Goal: Task Accomplishment & Management: Manage account settings

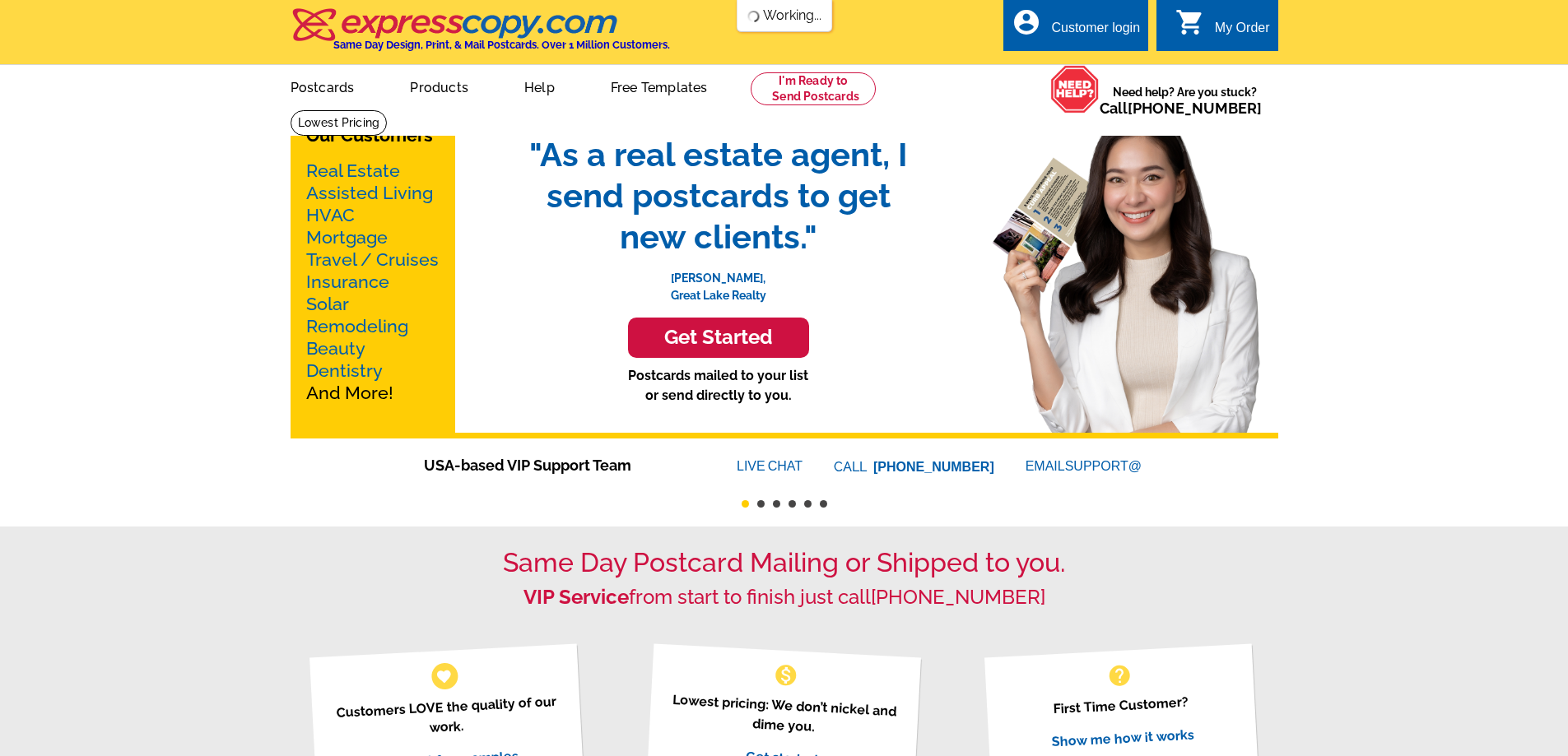
click at [1083, 33] on div "Customer login" at bounding box center [1096, 32] width 89 height 23
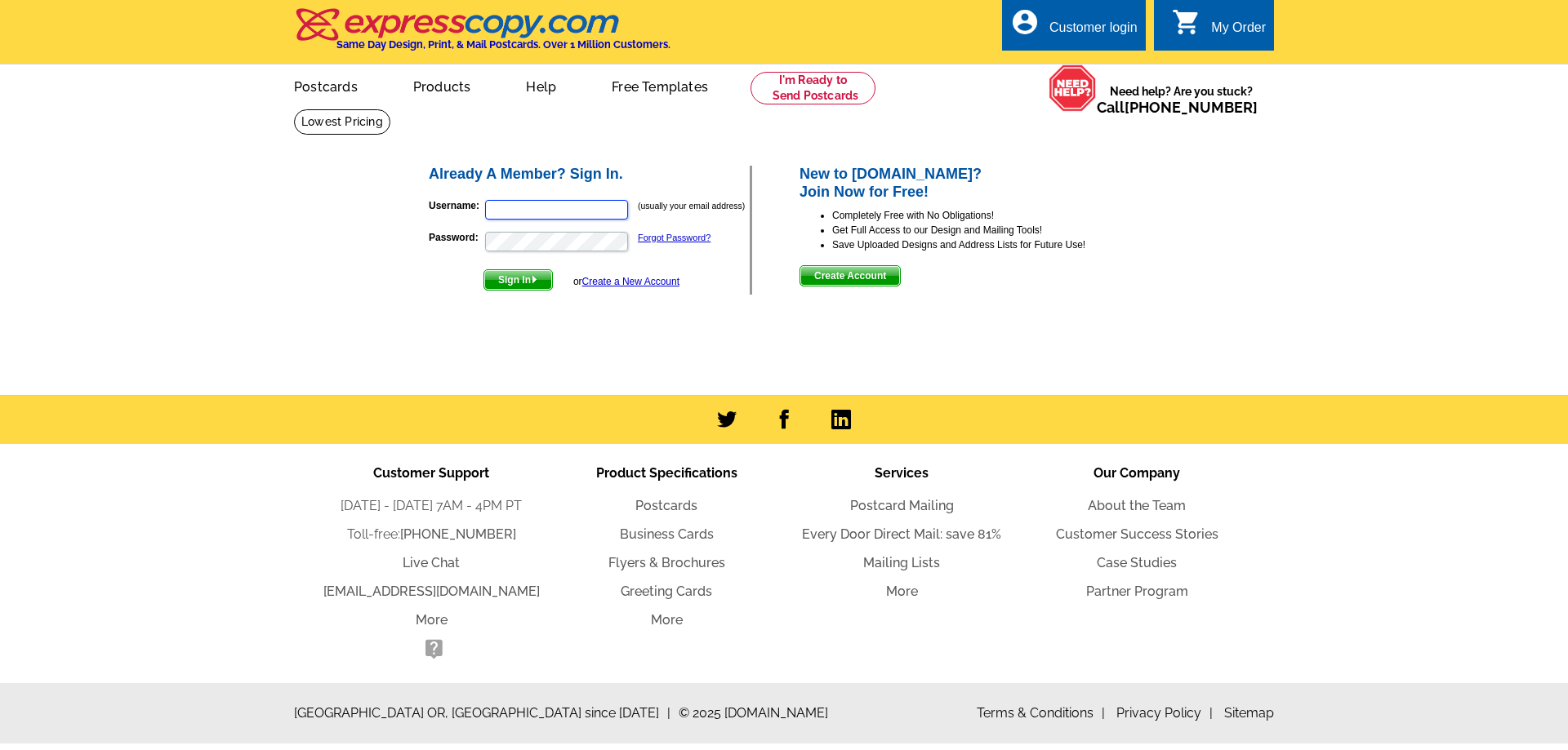
click at [514, 203] on input "Username:" at bounding box center [556, 210] width 143 height 19
type input "[PERSON_NAME][EMAIL_ADDRESS][DOMAIN_NAME]"
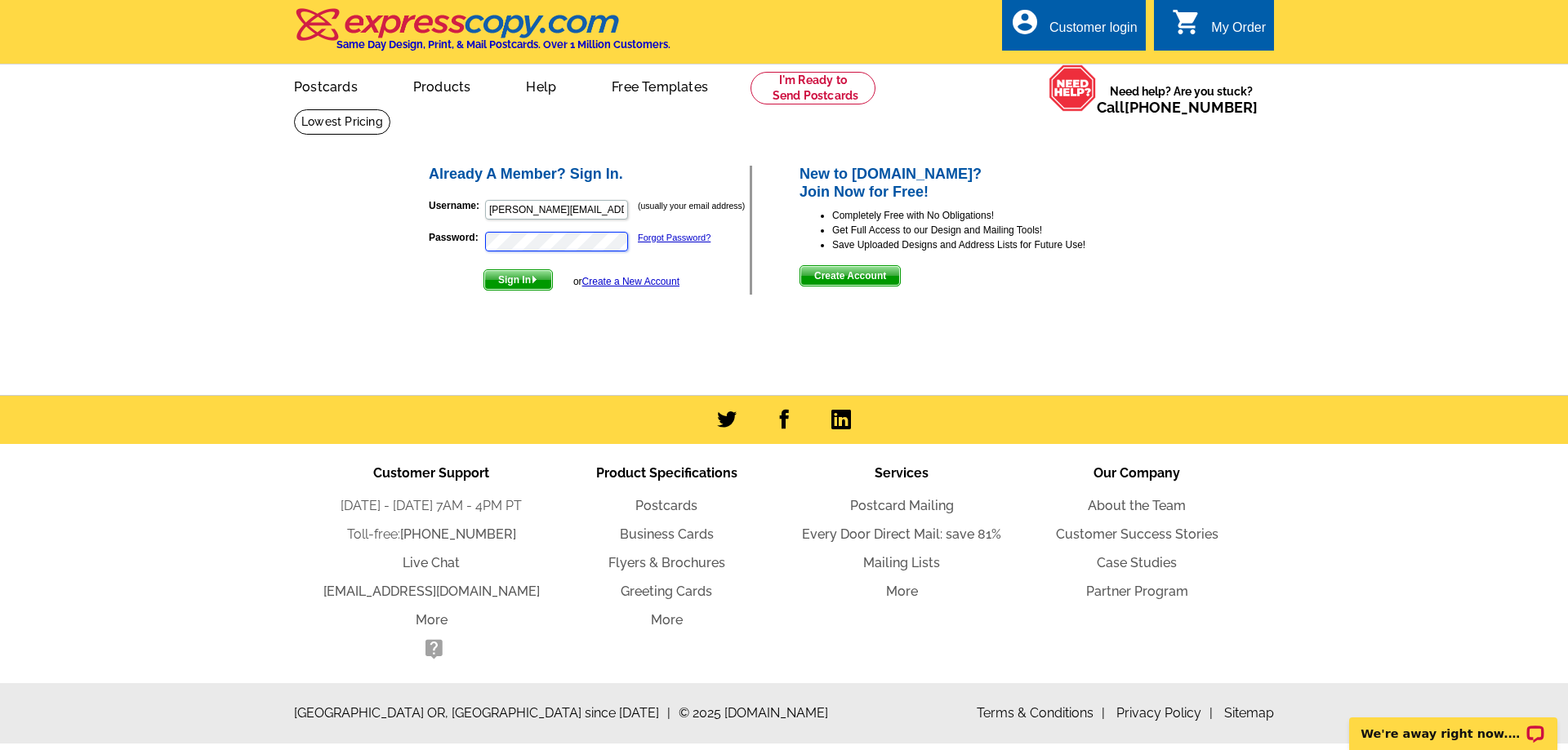
click at [483, 269] on button "Sign In" at bounding box center [518, 280] width 69 height 21
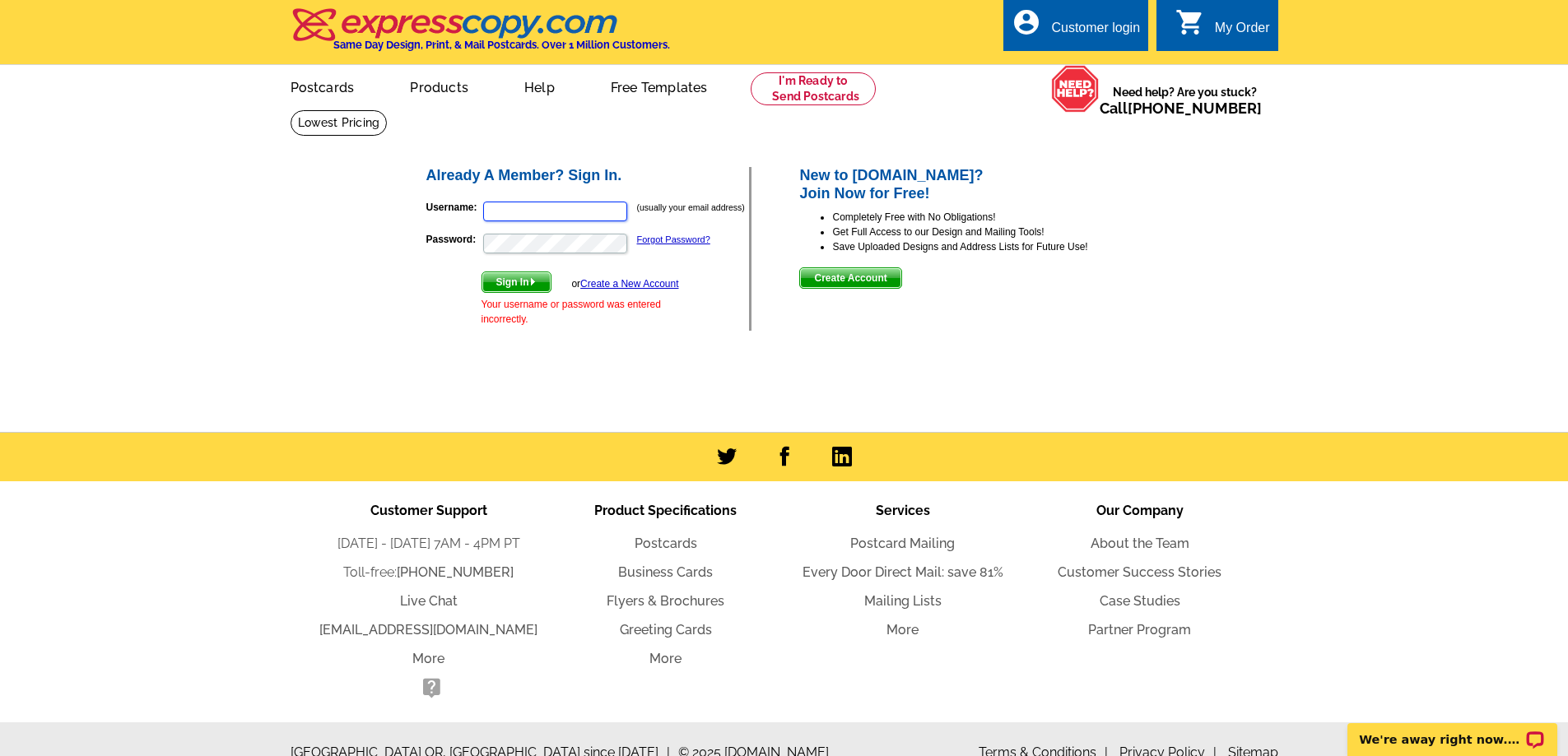
click at [525, 212] on input "Username:" at bounding box center [555, 211] width 144 height 19
type input "nicole@burnettrealestateco.com"
click at [561, 281] on div "Sign In or Create a New Account Your username or password was entered incorrect…" at bounding box center [581, 298] width 198 height 55
click at [482, 271] on button "Sign In" at bounding box center [517, 282] width 70 height 21
